Goal: Find specific page/section: Find specific page/section

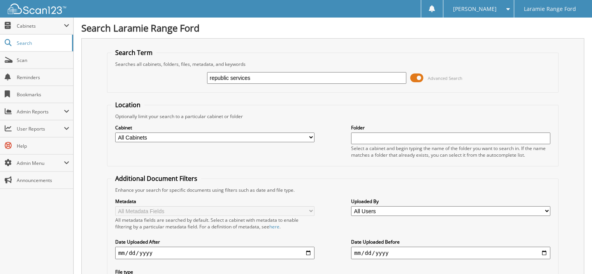
type input "republic services"
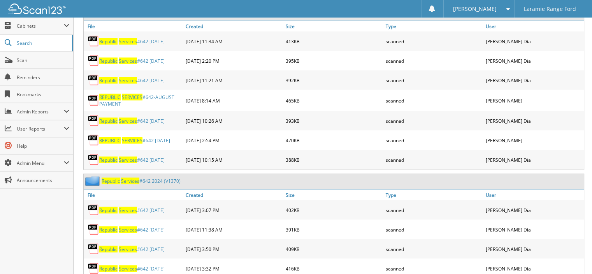
scroll to position [1506, 0]
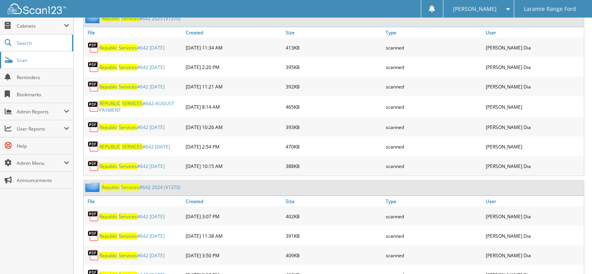
click at [14, 59] on link "Scan" at bounding box center [36, 60] width 73 height 17
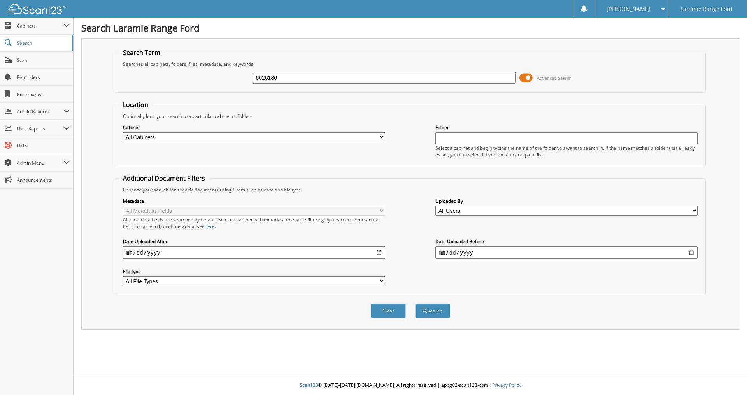
type input "6026186"
click at [415, 304] on button "Search" at bounding box center [432, 311] width 35 height 14
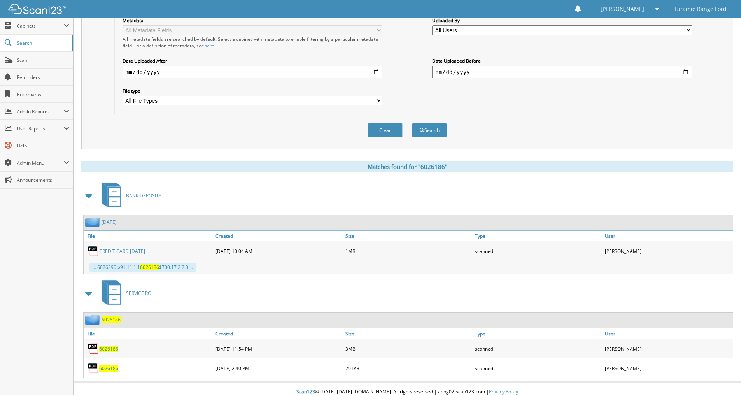
scroll to position [188, 0]
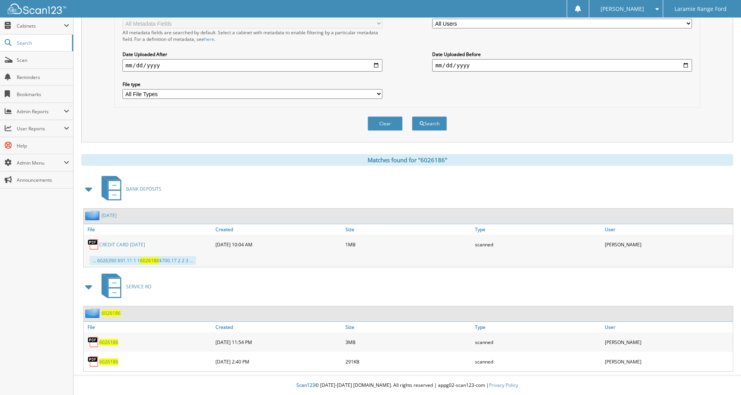
click at [112, 344] on span "6026186" at bounding box center [108, 342] width 19 height 7
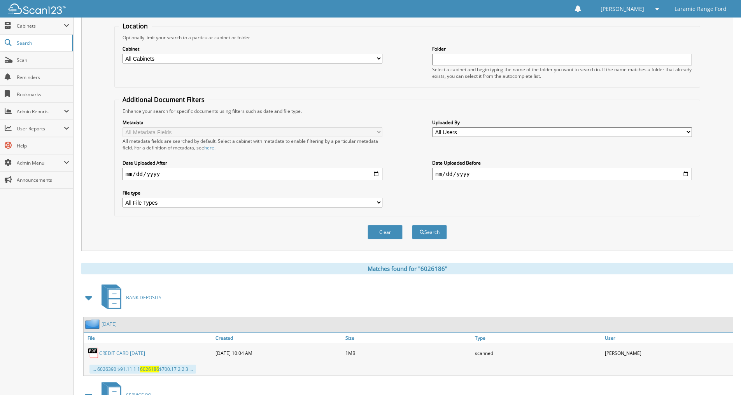
scroll to position [0, 0]
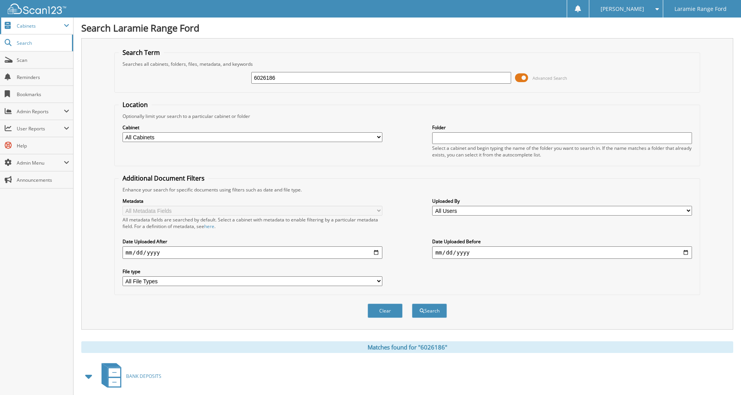
click at [32, 26] on span "Cabinets" at bounding box center [40, 26] width 47 height 7
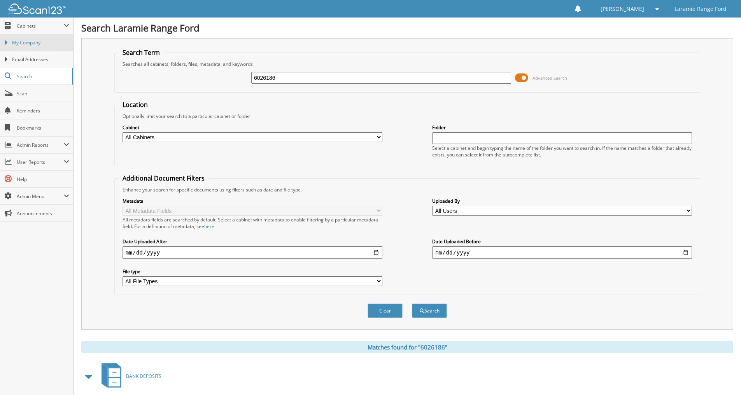
click at [34, 42] on span "My Company" at bounding box center [40, 42] width 57 height 7
